Goal: Information Seeking & Learning: Learn about a topic

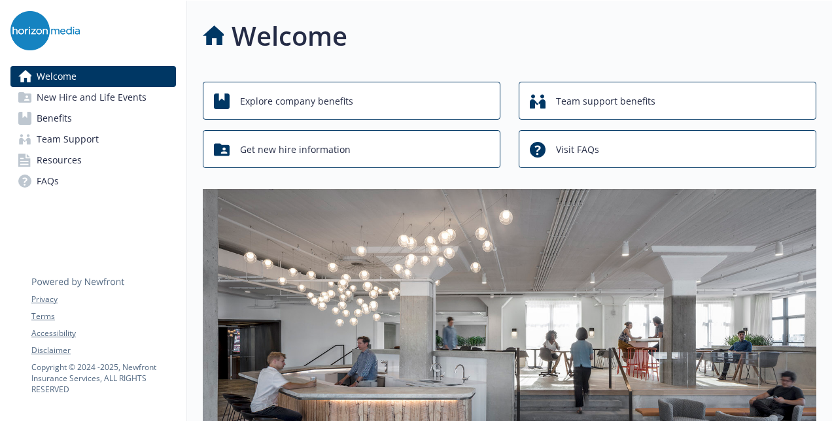
click at [93, 116] on link "Benefits" at bounding box center [92, 118] width 165 height 21
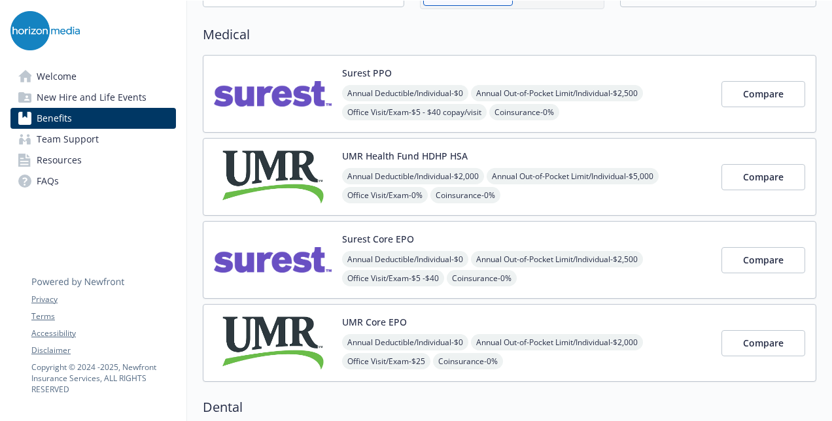
scroll to position [0, 2]
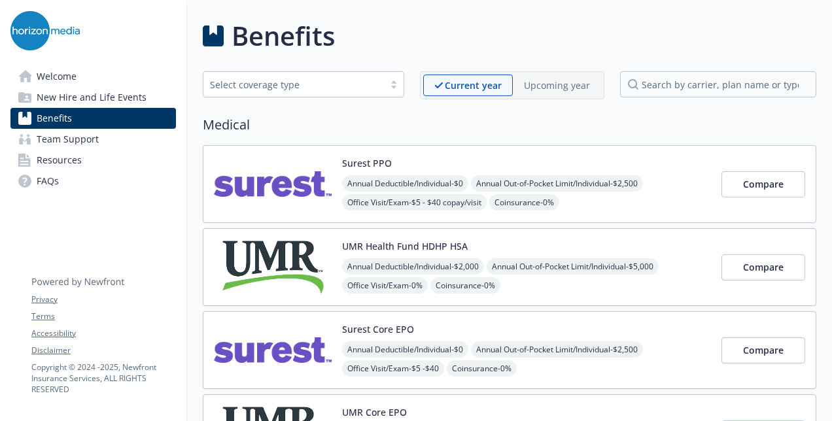
click at [93, 92] on span "New Hire and Life Events" at bounding box center [92, 97] width 110 height 21
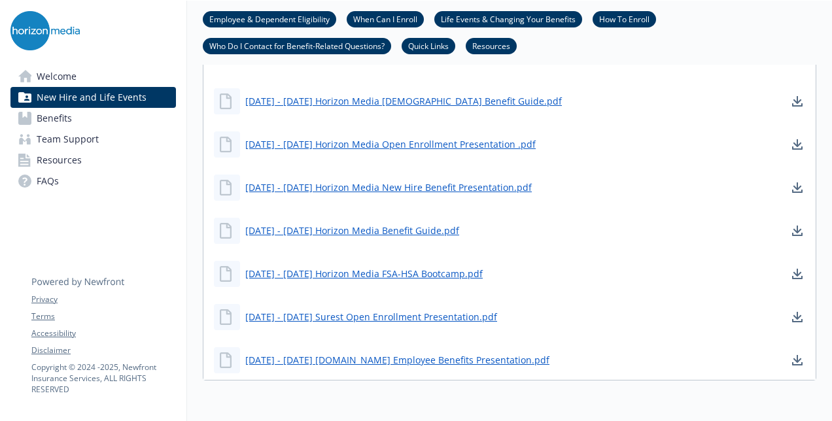
scroll to position [897, 2]
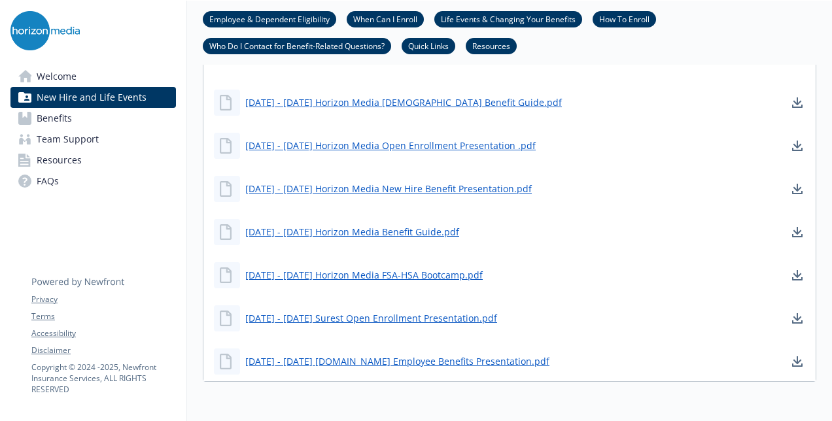
click at [63, 137] on span "Team Support" at bounding box center [68, 139] width 62 height 21
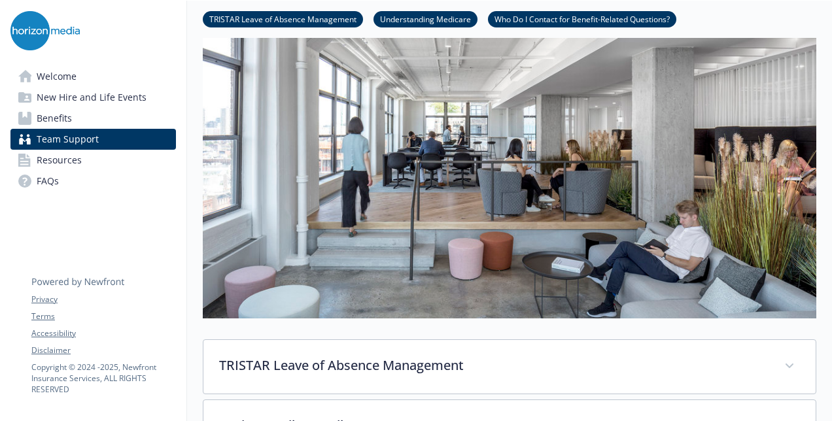
scroll to position [509, 2]
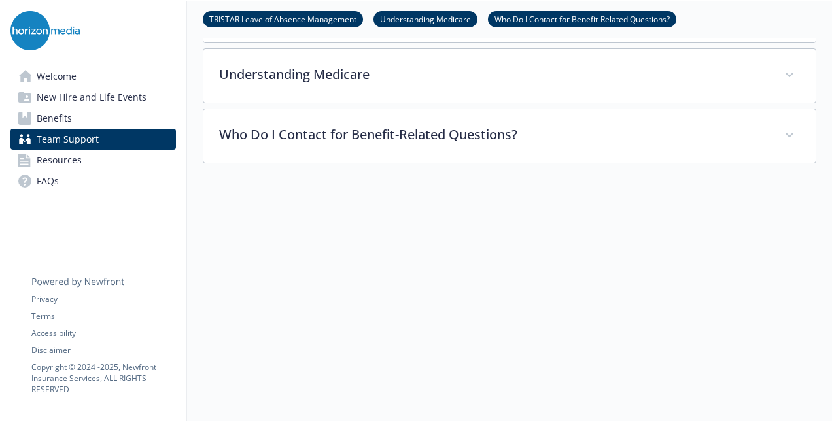
click at [64, 157] on span "Resources" at bounding box center [59, 160] width 45 height 21
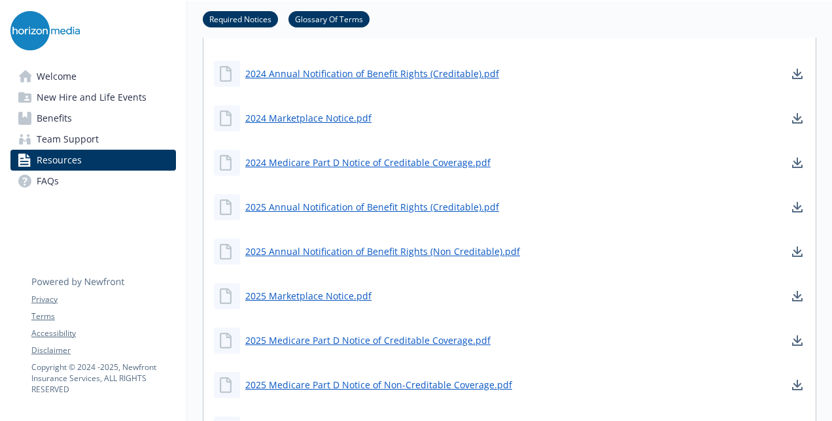
click at [62, 184] on link "FAQs" at bounding box center [92, 181] width 165 height 21
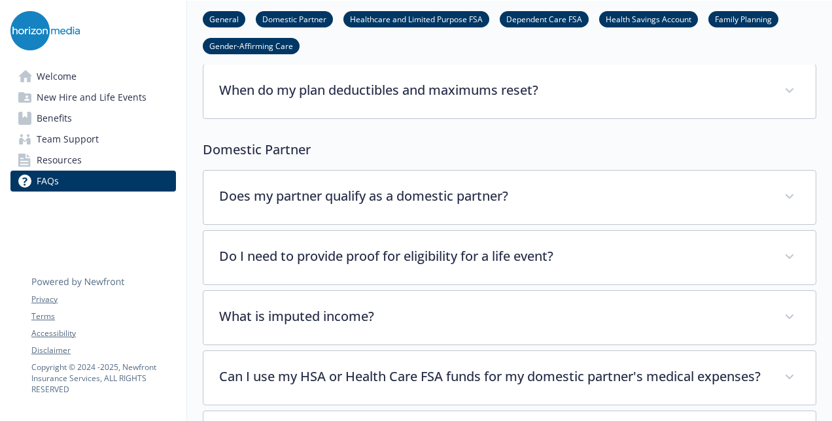
scroll to position [90, 10]
